Goal: Information Seeking & Learning: Learn about a topic

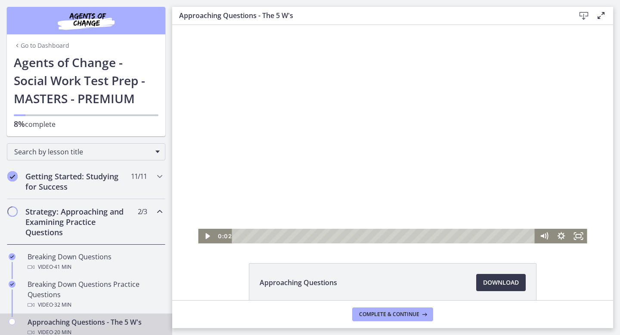
scroll to position [179, 0]
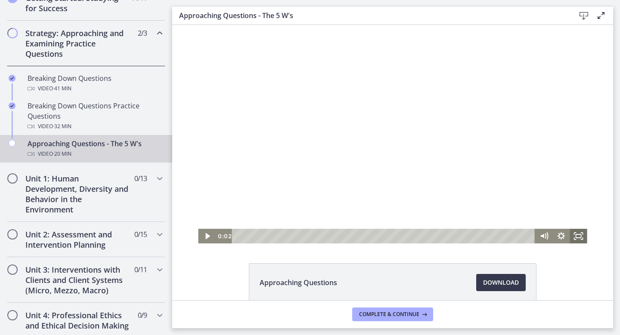
click at [579, 236] on icon "Fullscreen" at bounding box center [578, 236] width 17 height 15
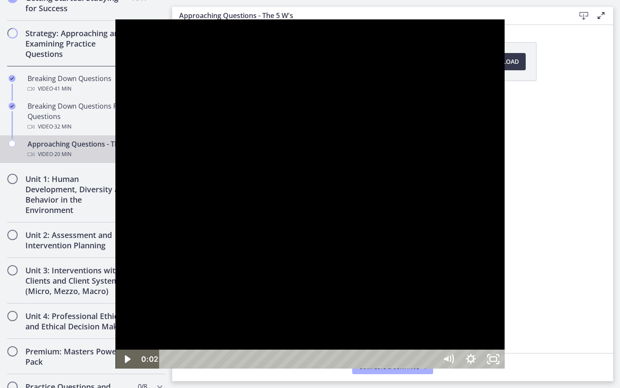
click at [408, 213] on div at bounding box center [309, 193] width 389 height 349
click at [500, 171] on div at bounding box center [309, 193] width 389 height 349
click at [504, 177] on div at bounding box center [309, 193] width 389 height 349
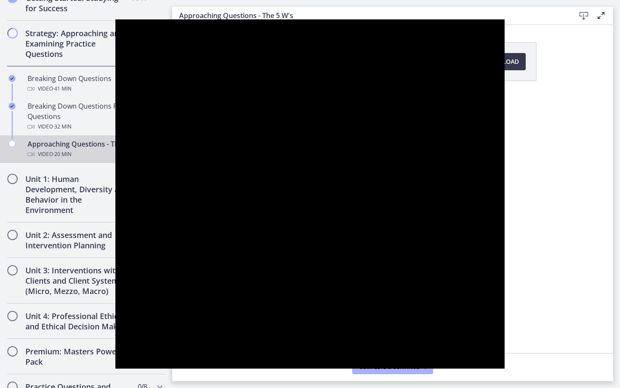
click at [504, 186] on div at bounding box center [309, 193] width 389 height 349
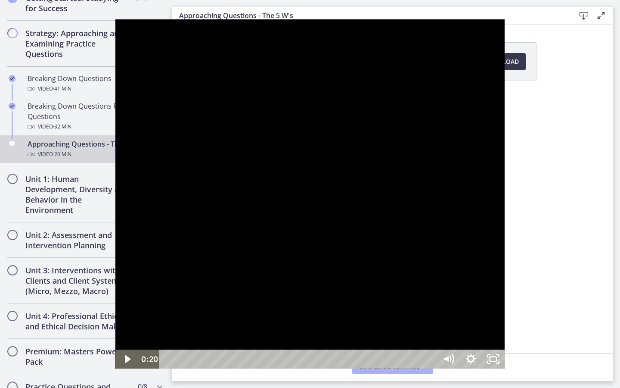
click at [504, 186] on div at bounding box center [309, 193] width 389 height 349
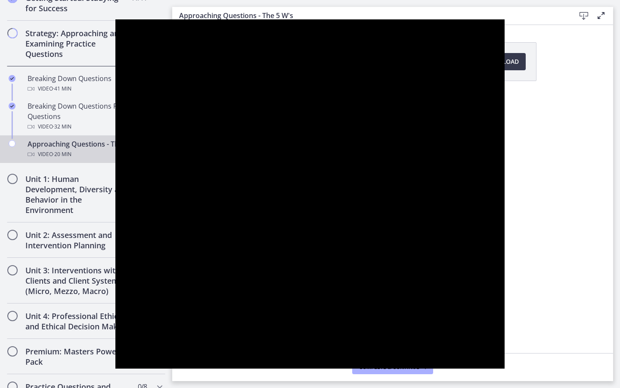
click at [115, 19] on button "Pause: cbe1e5mtov91j64ibqeg.mp4" at bounding box center [115, 19] width 0 height 0
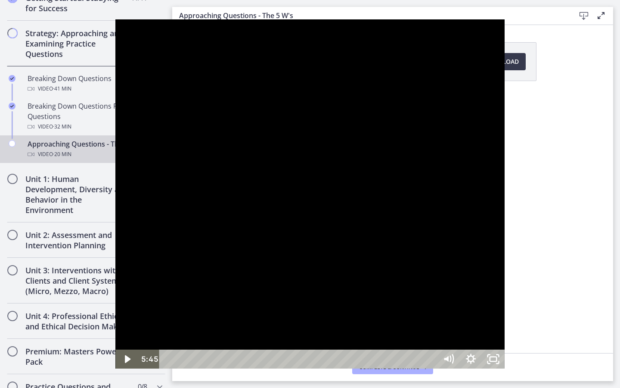
click at [504, 195] on div at bounding box center [309, 193] width 389 height 349
click at [504, 96] on div at bounding box center [309, 193] width 389 height 349
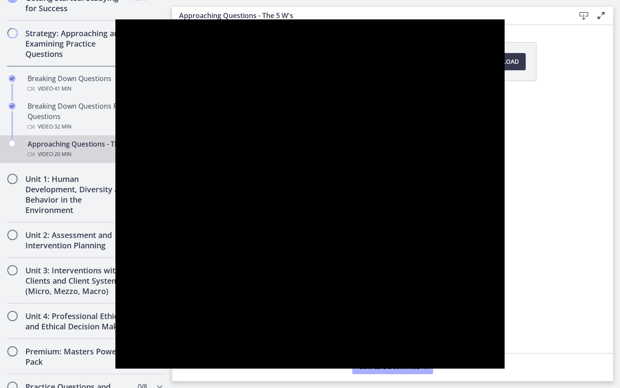
click at [115, 19] on button "Pause: cbe1e5mtov91j64ibqeg.mp4" at bounding box center [115, 19] width 0 height 0
click at [115, 19] on button "Play Video: cbe1e5mtov91j64ibqeg.mp4" at bounding box center [115, 19] width 0 height 0
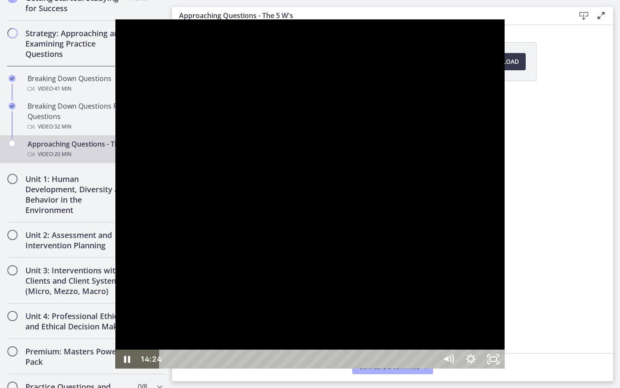
click at [115, 19] on button "Pause: cbe1e5mtov91j64ibqeg.mp4" at bounding box center [115, 19] width 0 height 0
click at [115, 19] on button "Play Video: cbe1e5mtov91j64ibqeg.mp4" at bounding box center [115, 19] width 0 height 0
click at [115, 19] on button "Pause: cbe1e5mtov91j64ibqeg.mp4" at bounding box center [115, 19] width 0 height 0
click at [115, 19] on button "Play Video: cbe1e5mtov91j64ibqeg.mp4" at bounding box center [115, 19] width 0 height 0
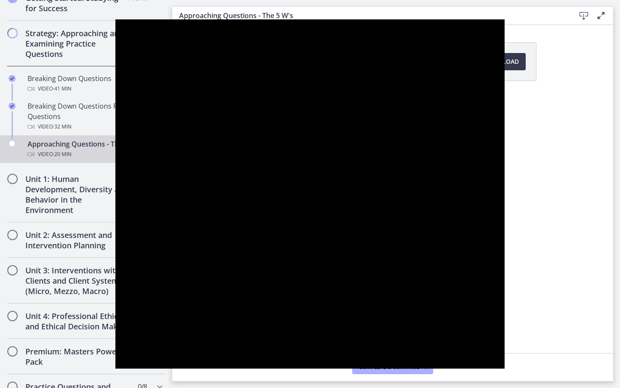
click at [115, 19] on button "Pause: cbe1e5mtov91j64ibqeg.mp4" at bounding box center [115, 19] width 0 height 0
click at [115, 19] on button "Play Video: cbe1e5mtov91j64ibqeg.mp4" at bounding box center [115, 19] width 0 height 0
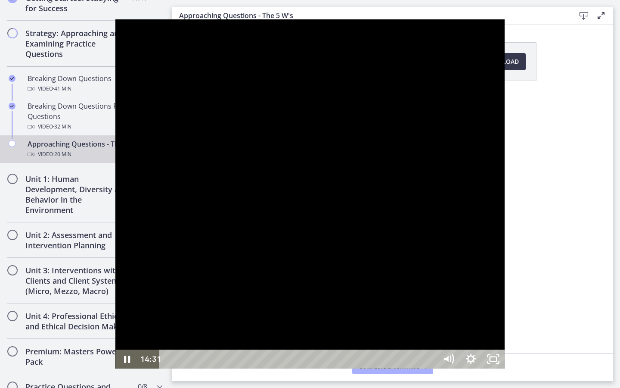
click at [115, 19] on button "Pause: cbe1e5mtov91j64ibqeg.mp4" at bounding box center [115, 19] width 0 height 0
click at [115, 19] on button "Play Video: cbe1e5mtov91j64ibqeg.mp4" at bounding box center [115, 19] width 0 height 0
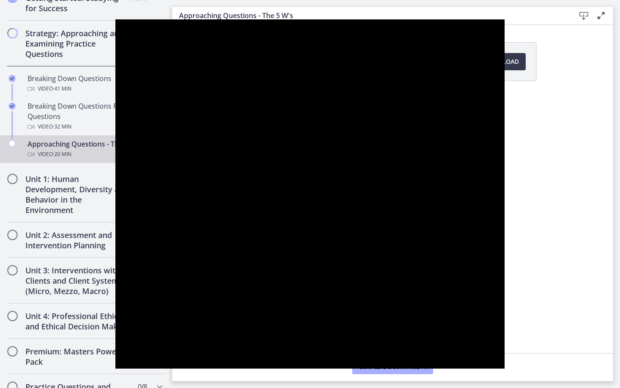
click at [115, 19] on button "Pause: cbe1e5mtov91j64ibqeg.mp4" at bounding box center [115, 19] width 0 height 0
click at [115, 19] on button "Play Video: cbe1e5mtov91j64ibqeg.mp4" at bounding box center [115, 19] width 0 height 0
click at [115, 19] on button "Pause: cbe1e5mtov91j64ibqeg.mp4" at bounding box center [115, 19] width 0 height 0
click at [115, 19] on button "Play Video: cbe1e5mtov91j64ibqeg.mp4" at bounding box center [115, 19] width 0 height 0
click at [504, 99] on div at bounding box center [309, 193] width 389 height 349
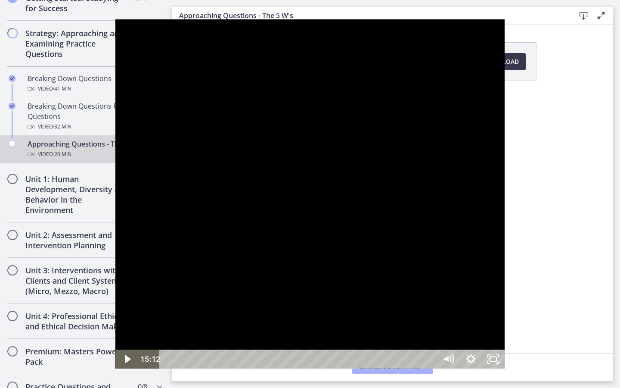
click at [504, 86] on div at bounding box center [309, 193] width 389 height 349
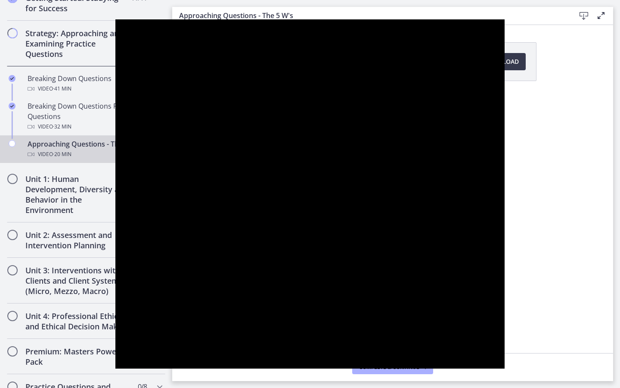
click at [115, 19] on button "Pause: cbe1e5mtov91j64ibqeg.mp4" at bounding box center [115, 19] width 0 height 0
click at [115, 19] on button "Play Video: cbe1e5mtov91j64ibqeg.mp4" at bounding box center [115, 19] width 0 height 0
click at [115, 19] on button "Pause: cbe1e5mtov91j64ibqeg.mp4" at bounding box center [115, 19] width 0 height 0
click at [115, 19] on button "Play Video: cbe1e5mtov91j64ibqeg.mp4" at bounding box center [115, 19] width 0 height 0
click at [504, 87] on div at bounding box center [309, 193] width 389 height 349
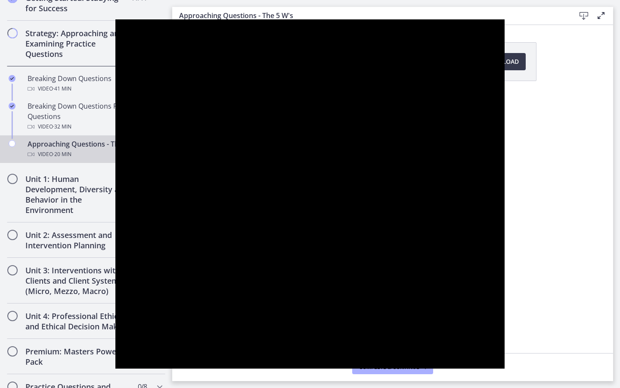
click at [504, 87] on div at bounding box center [309, 193] width 389 height 349
click at [115, 19] on button "Play Video: cbe1e5mtov91j64ibqeg.mp4" at bounding box center [115, 19] width 0 height 0
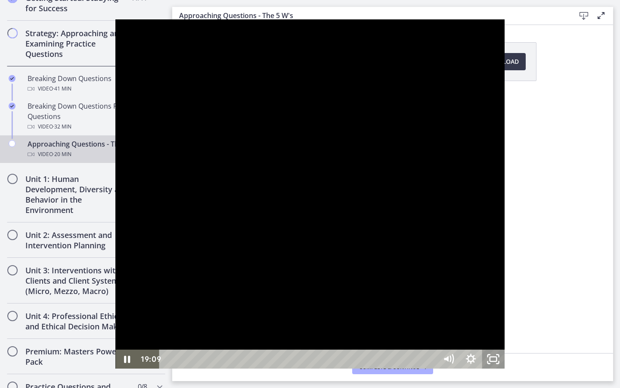
click at [499, 335] on icon "Unfullscreen" at bounding box center [498, 355] width 2 height 2
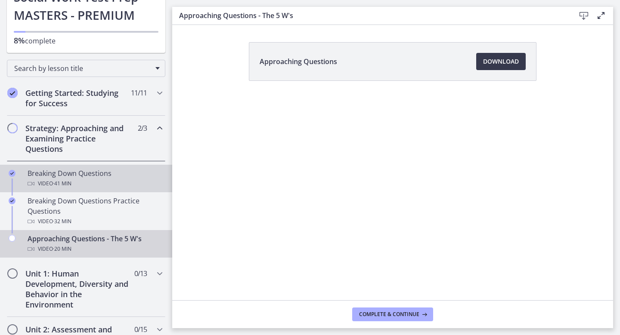
scroll to position [84, 0]
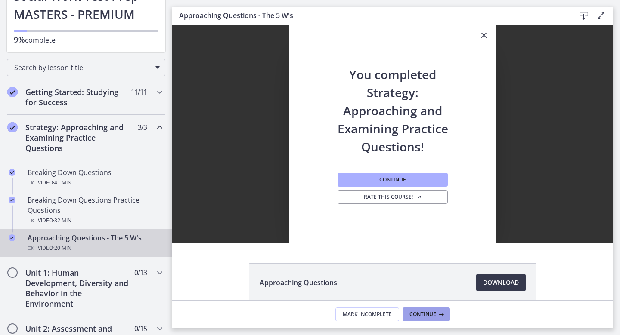
click at [428, 317] on span "Continue" at bounding box center [423, 314] width 27 height 7
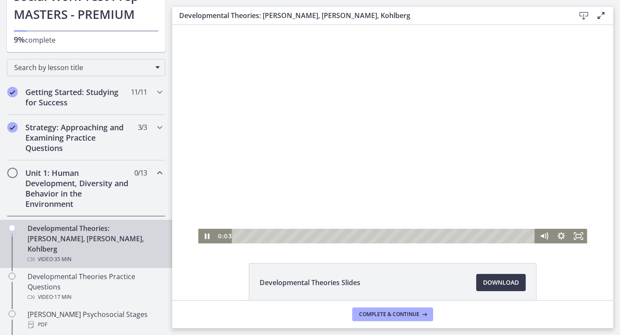
click at [375, 192] on div at bounding box center [392, 134] width 389 height 219
